Goal: Information Seeking & Learning: Understand process/instructions

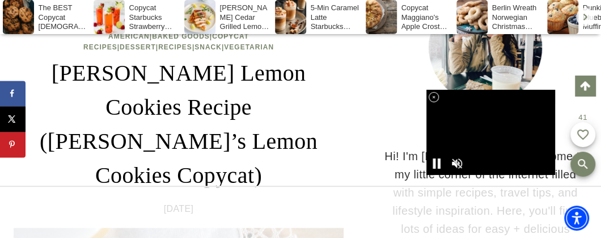
scroll to position [224, 0]
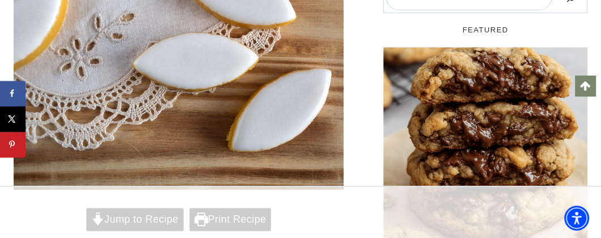
scroll to position [507, 0]
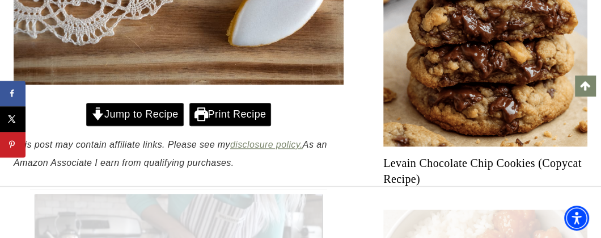
click at [164, 103] on link "Jump to Recipe" at bounding box center [134, 114] width 97 height 23
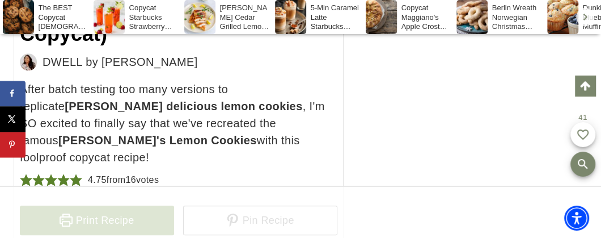
click at [82, 205] on link "Print Recipe" at bounding box center [97, 219] width 154 height 29
